Goal: Information Seeking & Learning: Learn about a topic

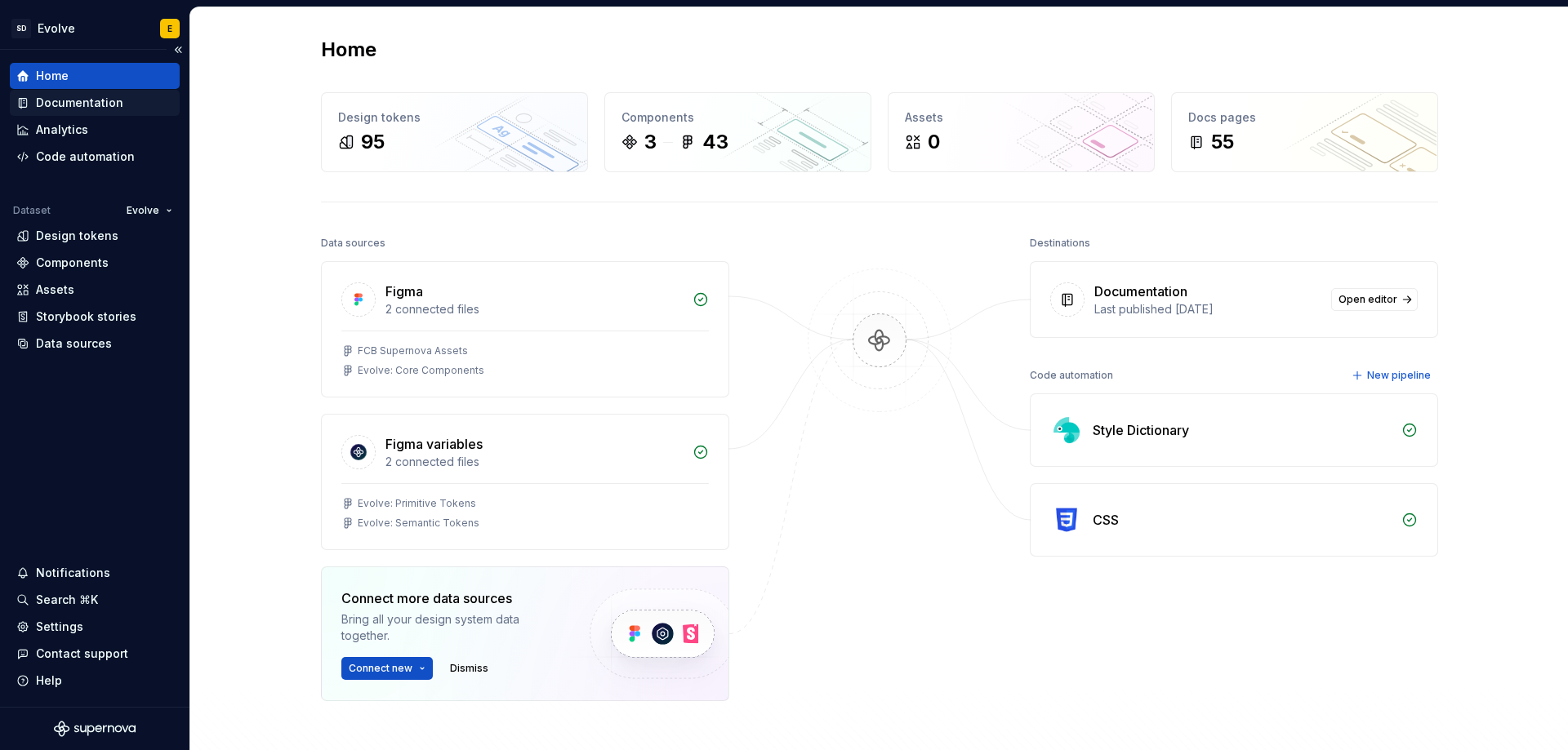
click at [76, 106] on div "Documentation" at bounding box center [79, 103] width 88 height 16
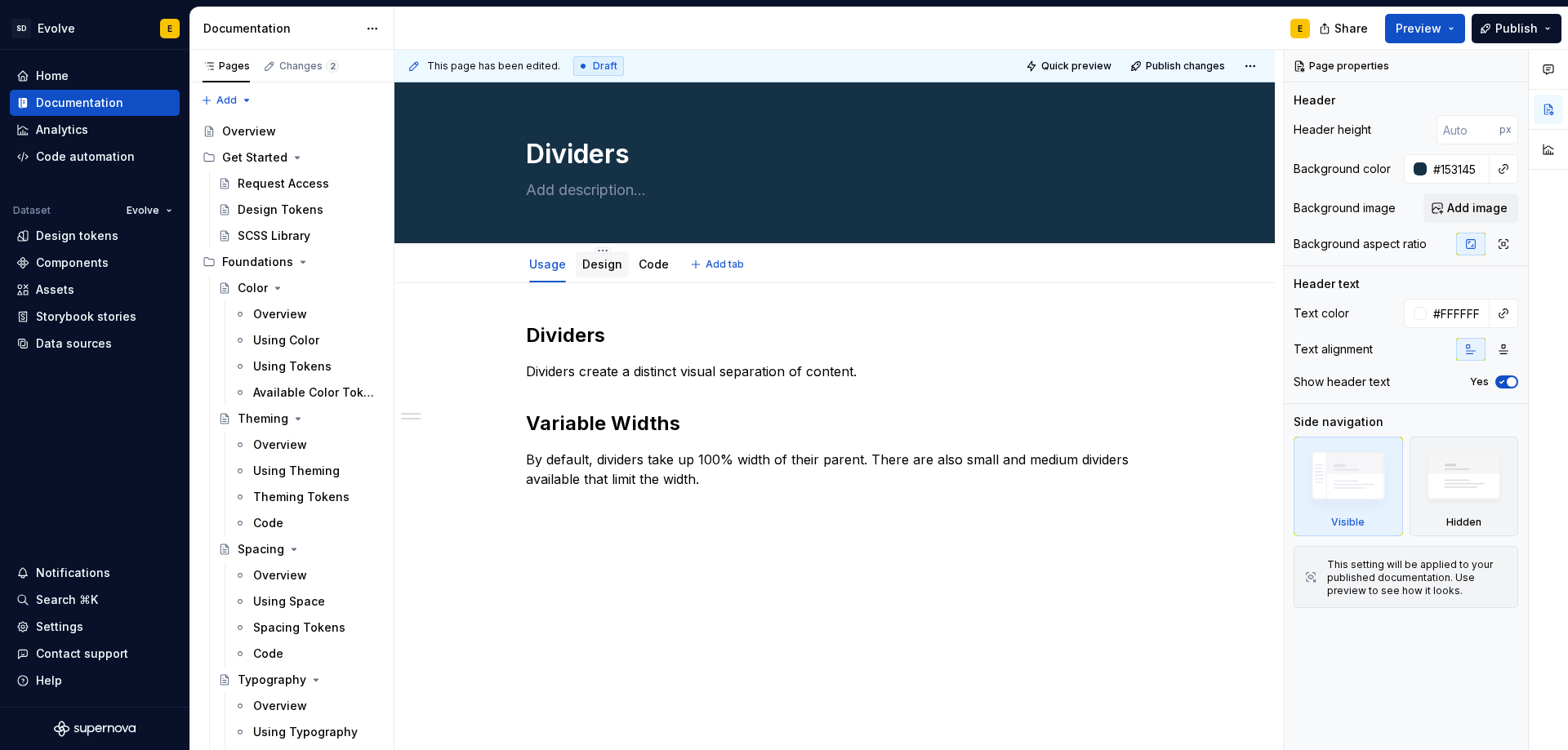
click at [598, 259] on link "Design" at bounding box center [602, 263] width 40 height 14
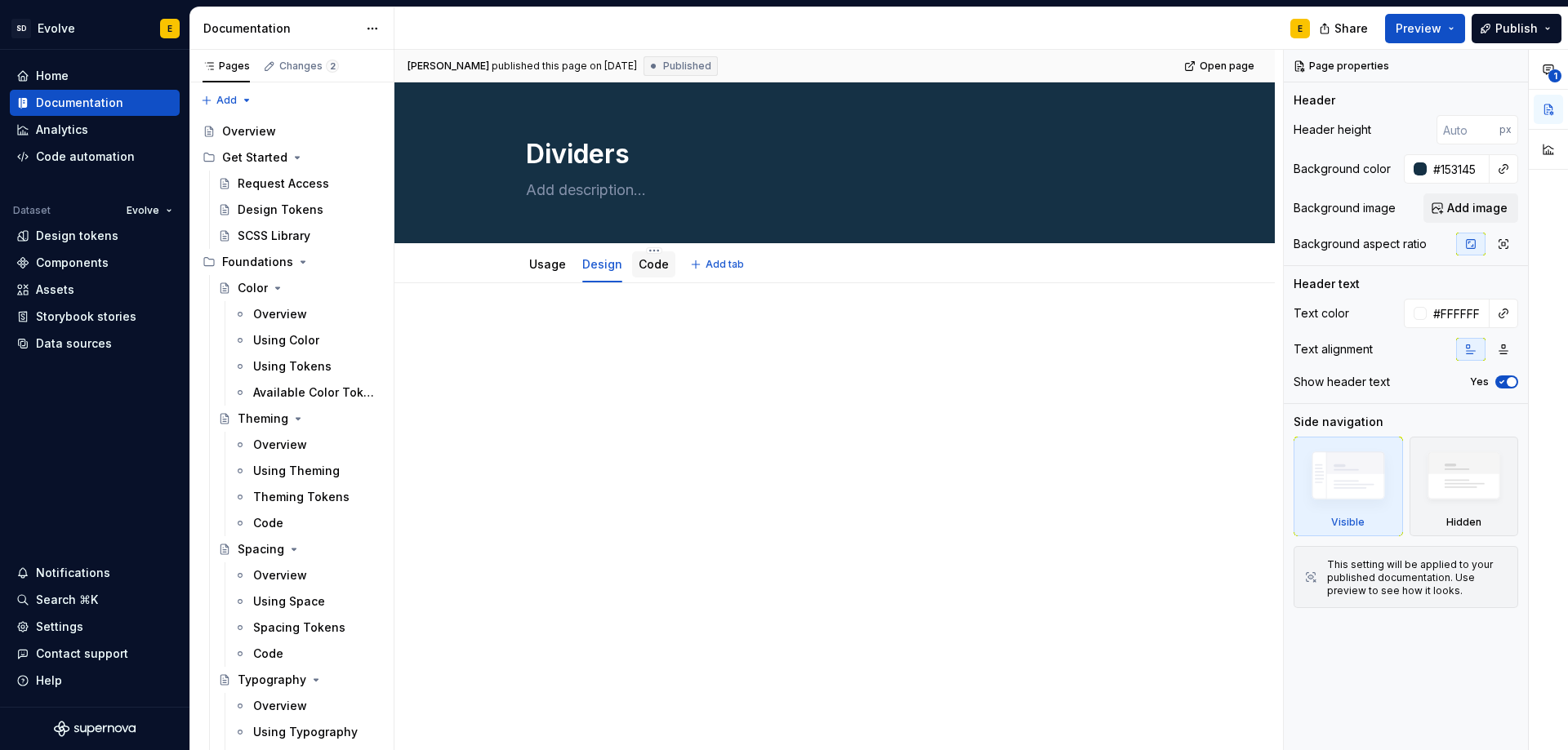
click at [646, 270] on link "Code" at bounding box center [653, 263] width 30 height 14
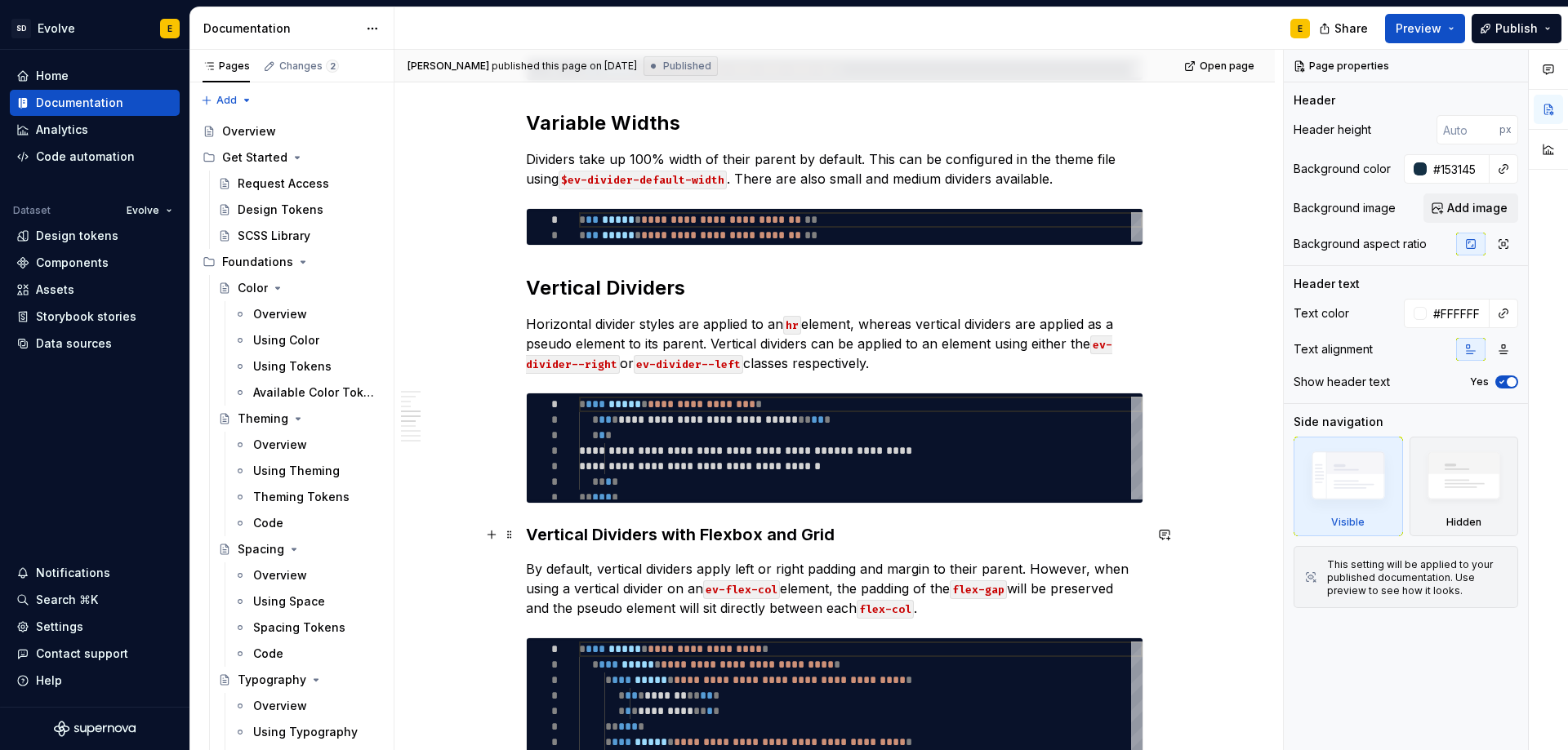
scroll to position [898, 0]
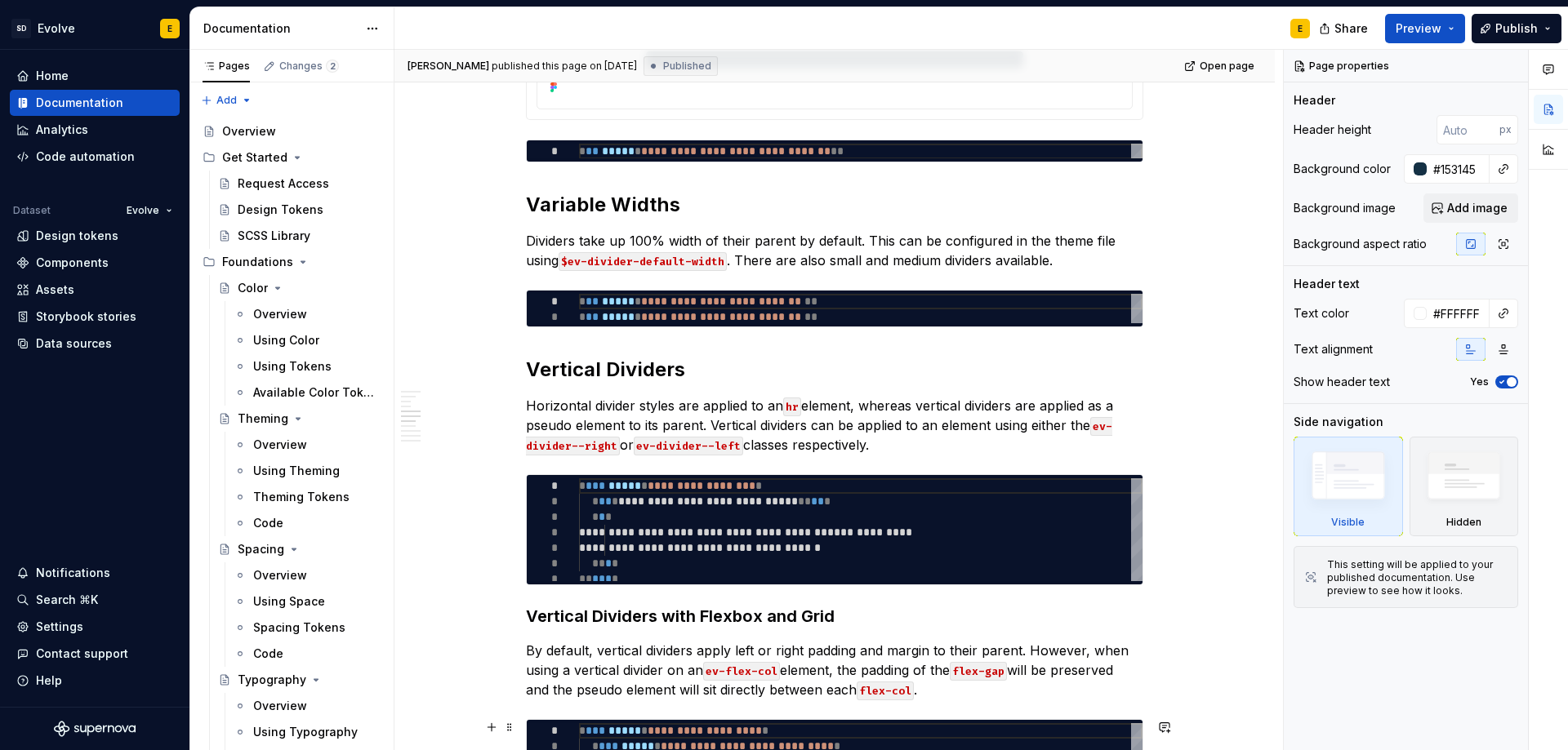
type textarea "*"
